Goal: Information Seeking & Learning: Learn about a topic

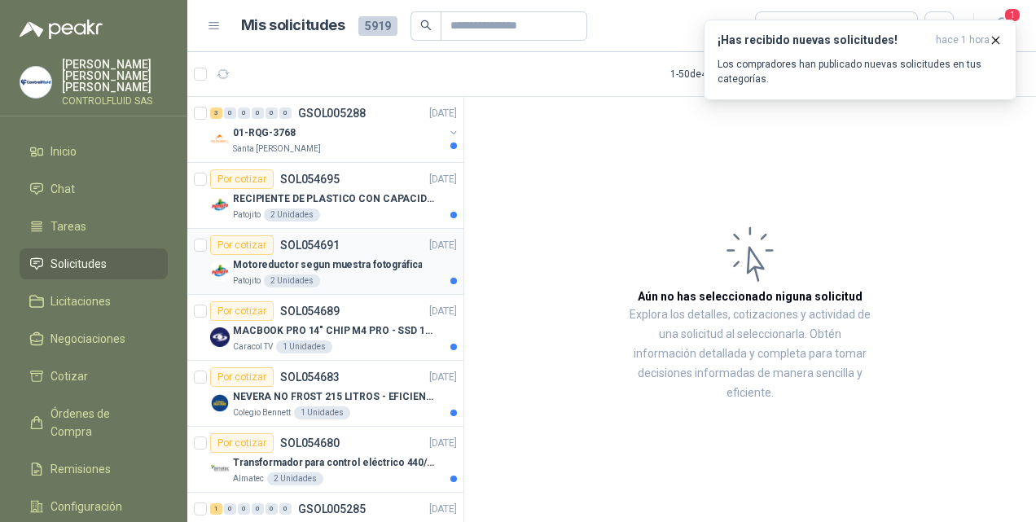
click at [220, 270] on img at bounding box center [220, 271] width 20 height 20
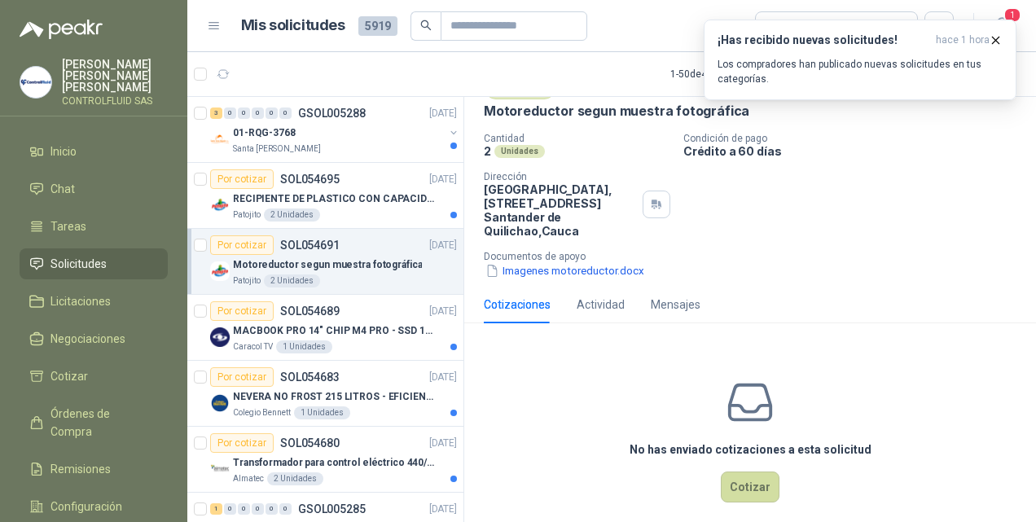
scroll to position [90, 0]
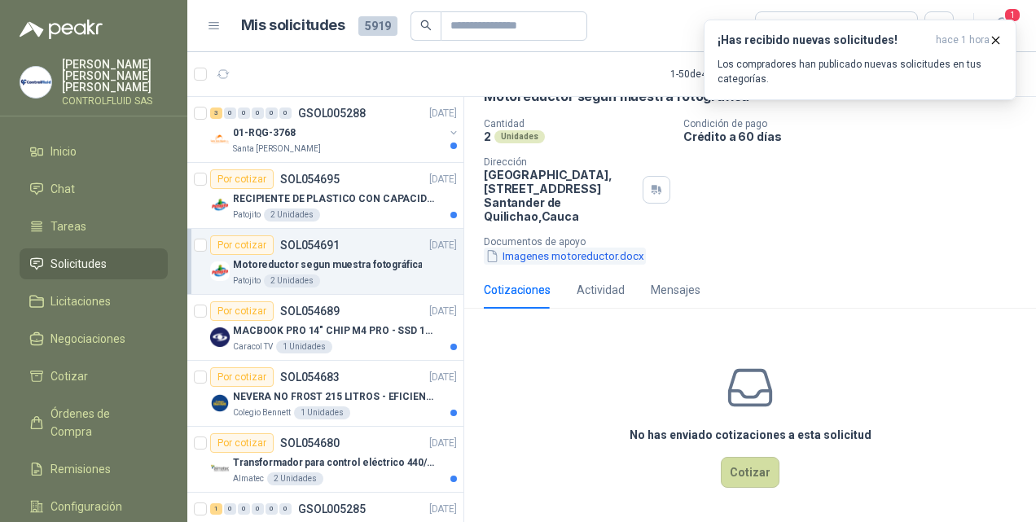
click at [565, 256] on button "Imagenes motoreductor.docx" at bounding box center [565, 255] width 162 height 17
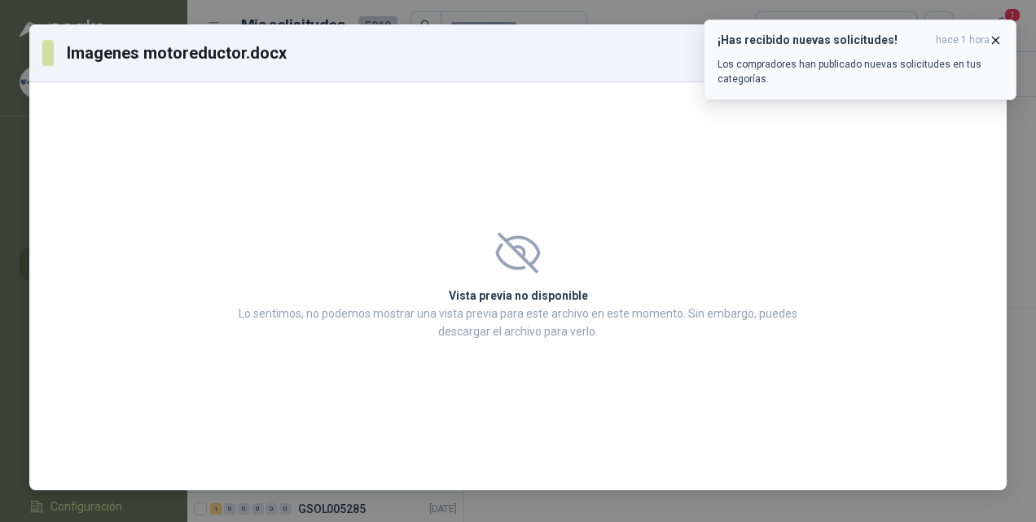
click at [992, 40] on icon "button" at bounding box center [995, 40] width 14 height 14
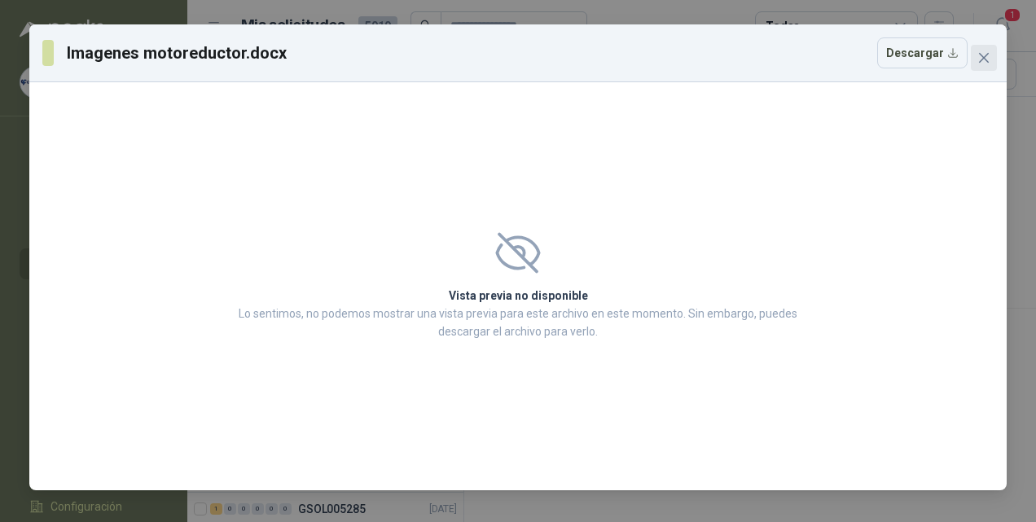
click at [985, 57] on icon "close" at bounding box center [983, 57] width 13 height 13
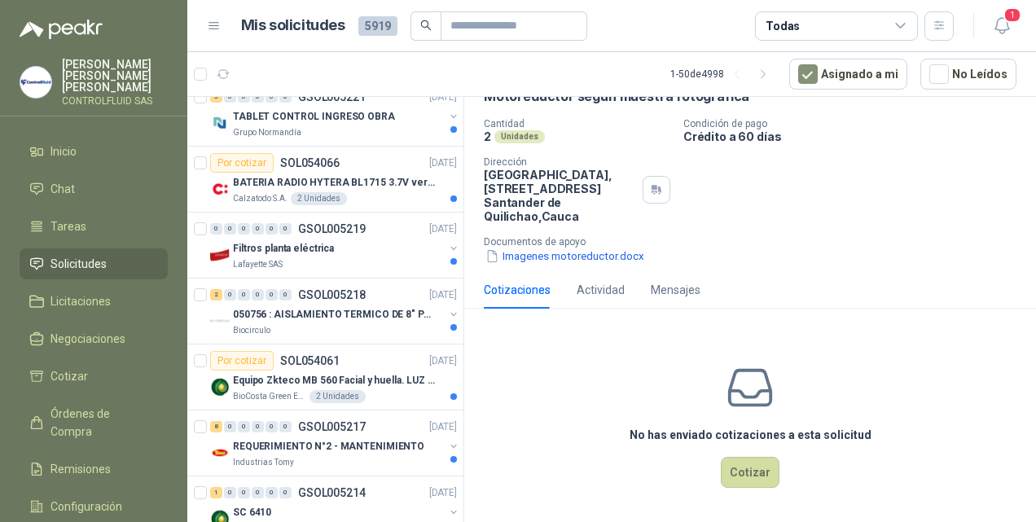
scroll to position [2888, 0]
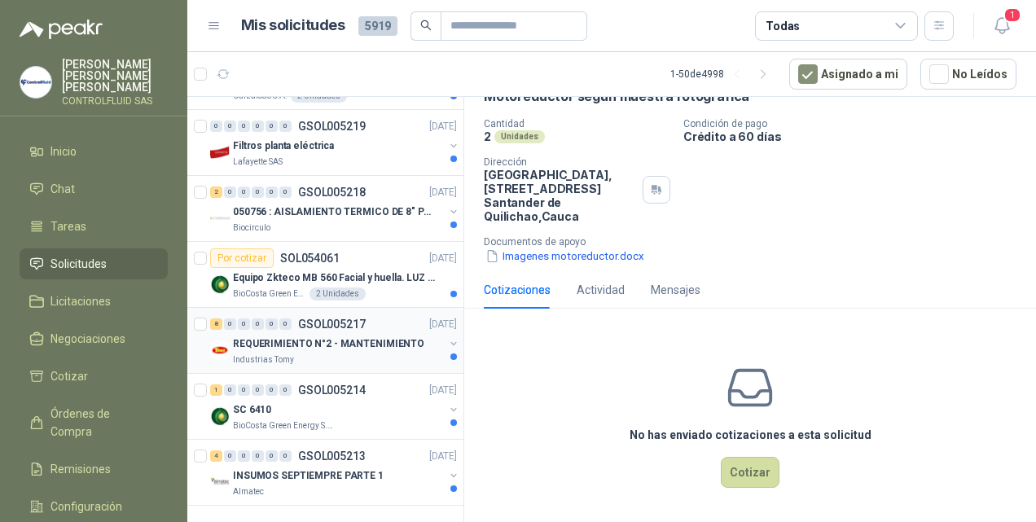
click at [216, 340] on img at bounding box center [220, 350] width 20 height 20
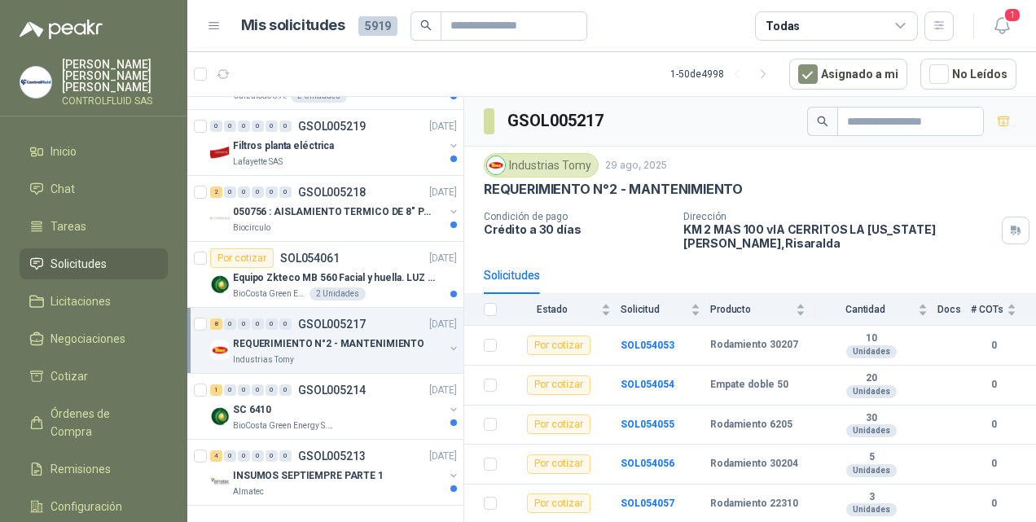
click at [221, 340] on img at bounding box center [220, 350] width 20 height 20
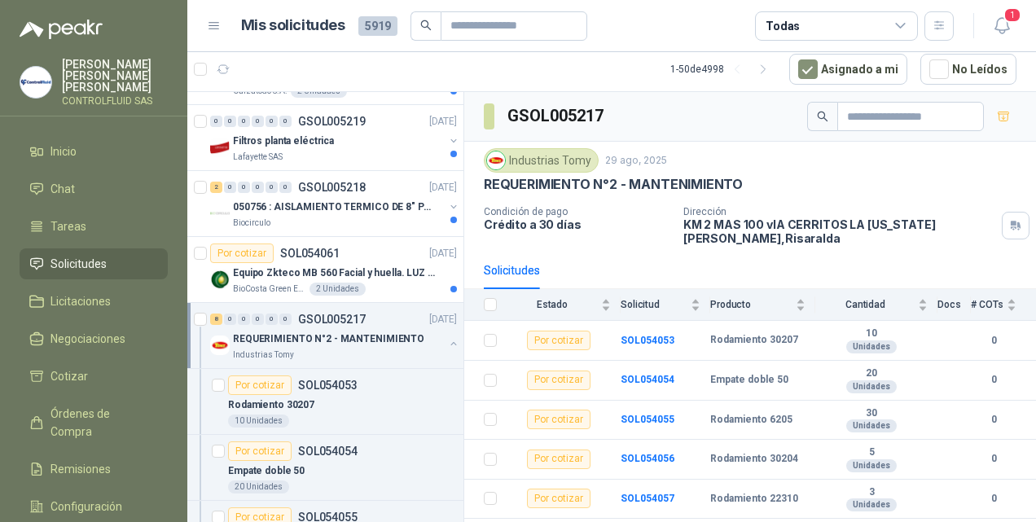
click at [221, 335] on img at bounding box center [220, 345] width 20 height 20
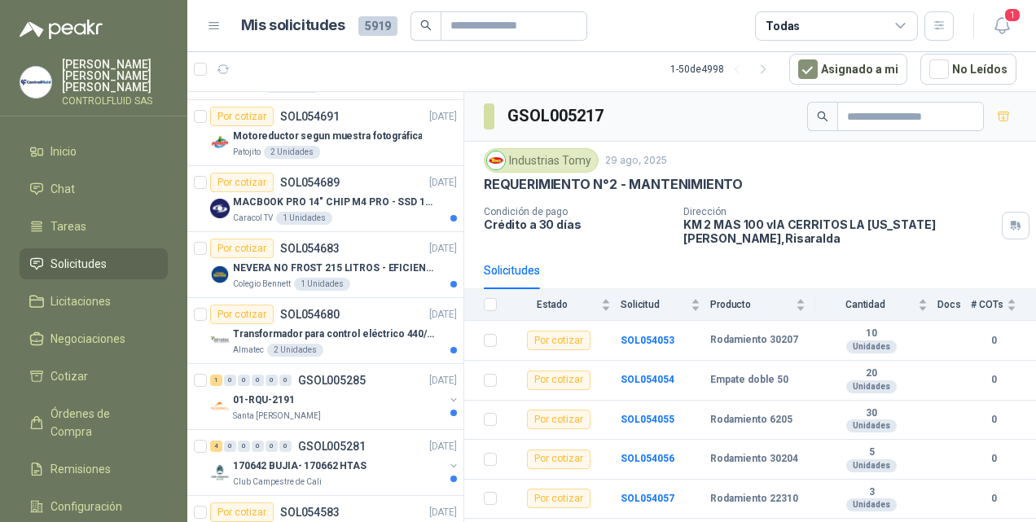
scroll to position [0, 0]
